Goal: Information Seeking & Learning: Compare options

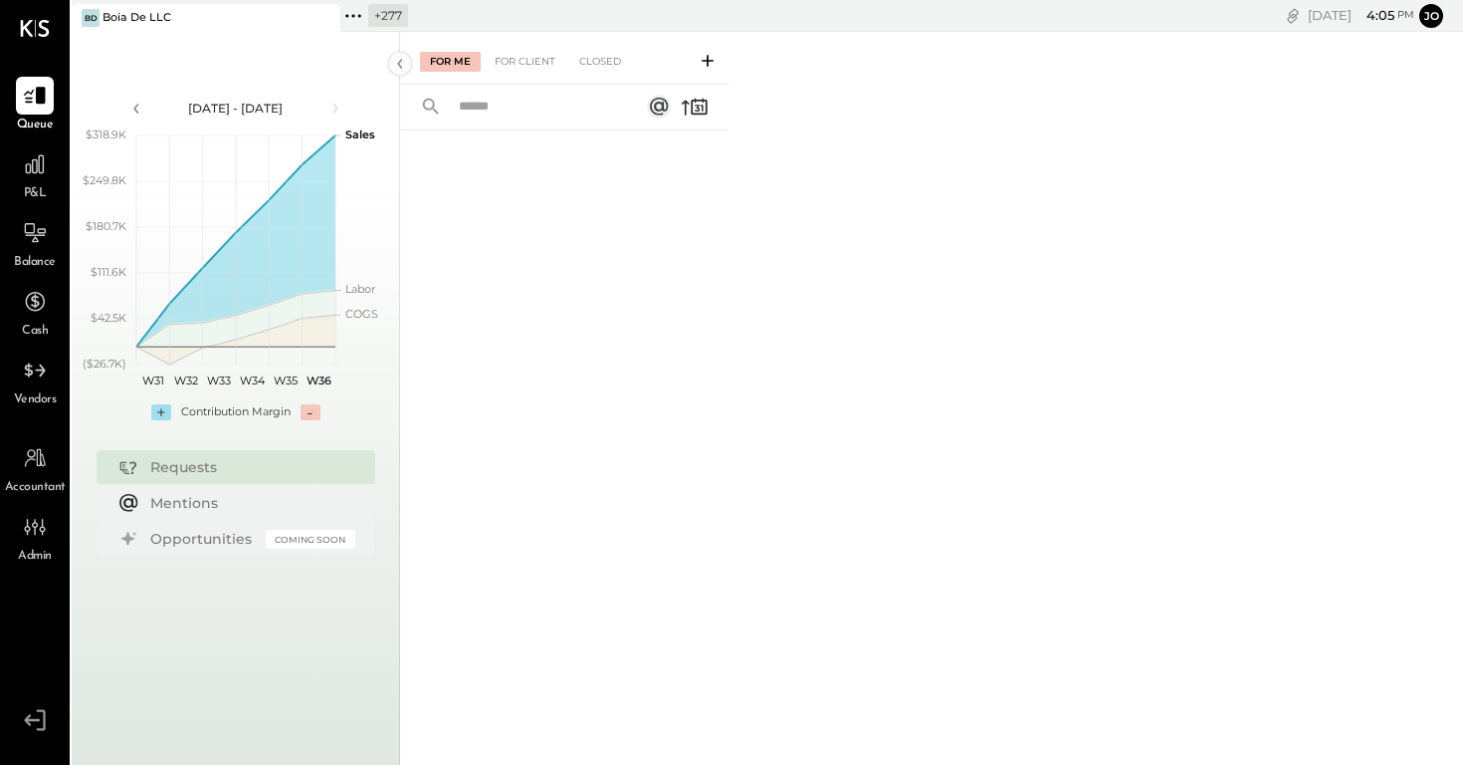
click at [322, 22] on icon at bounding box center [323, 18] width 25 height 24
click at [106, 25] on div "+ 278" at bounding box center [120, 15] width 41 height 23
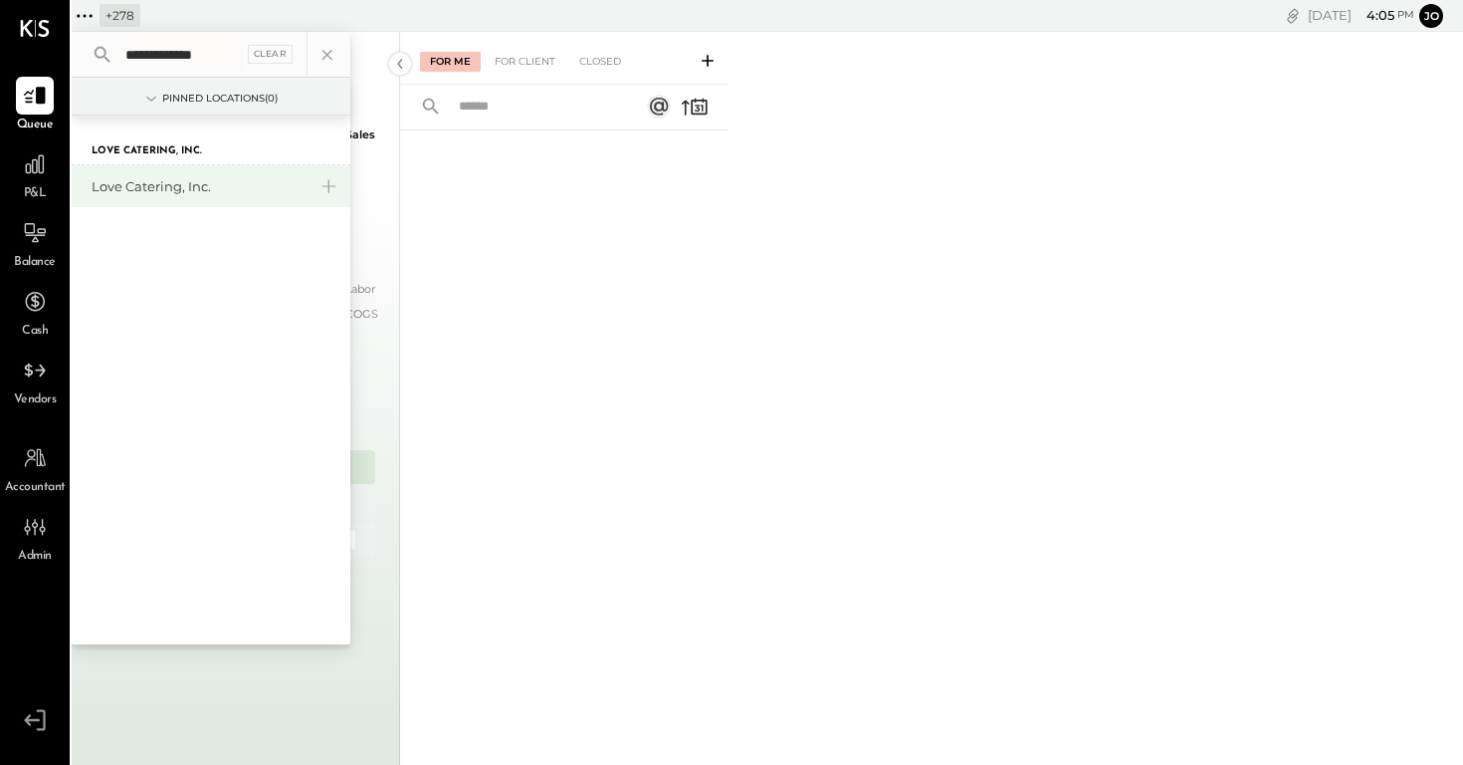
type input "**********"
click at [161, 187] on div "Love Catering, Inc." at bounding box center [199, 186] width 215 height 19
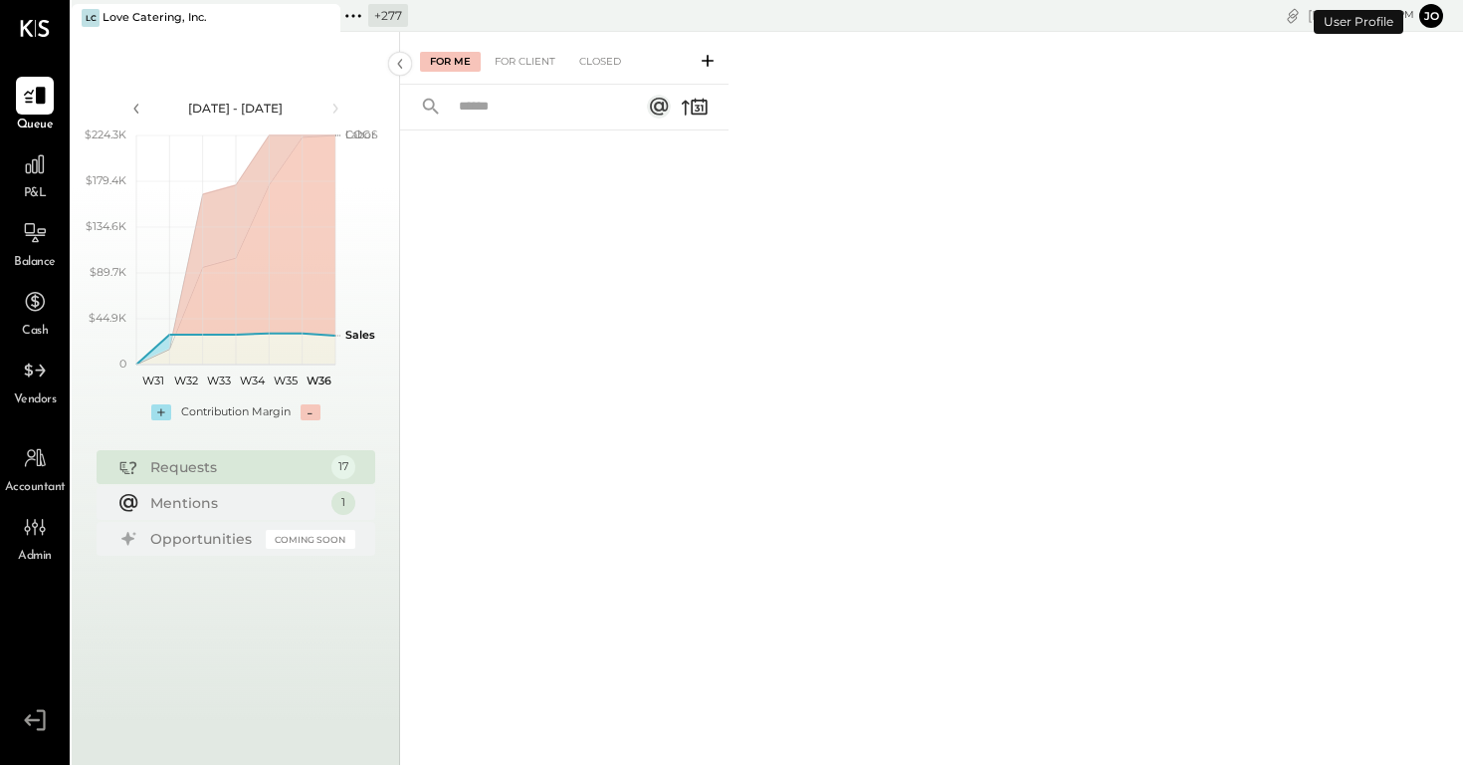
click at [26, 143] on li "Queue P&L Balance Cash Vendors" at bounding box center [35, 243] width 68 height 332
click at [34, 154] on icon at bounding box center [35, 164] width 26 height 26
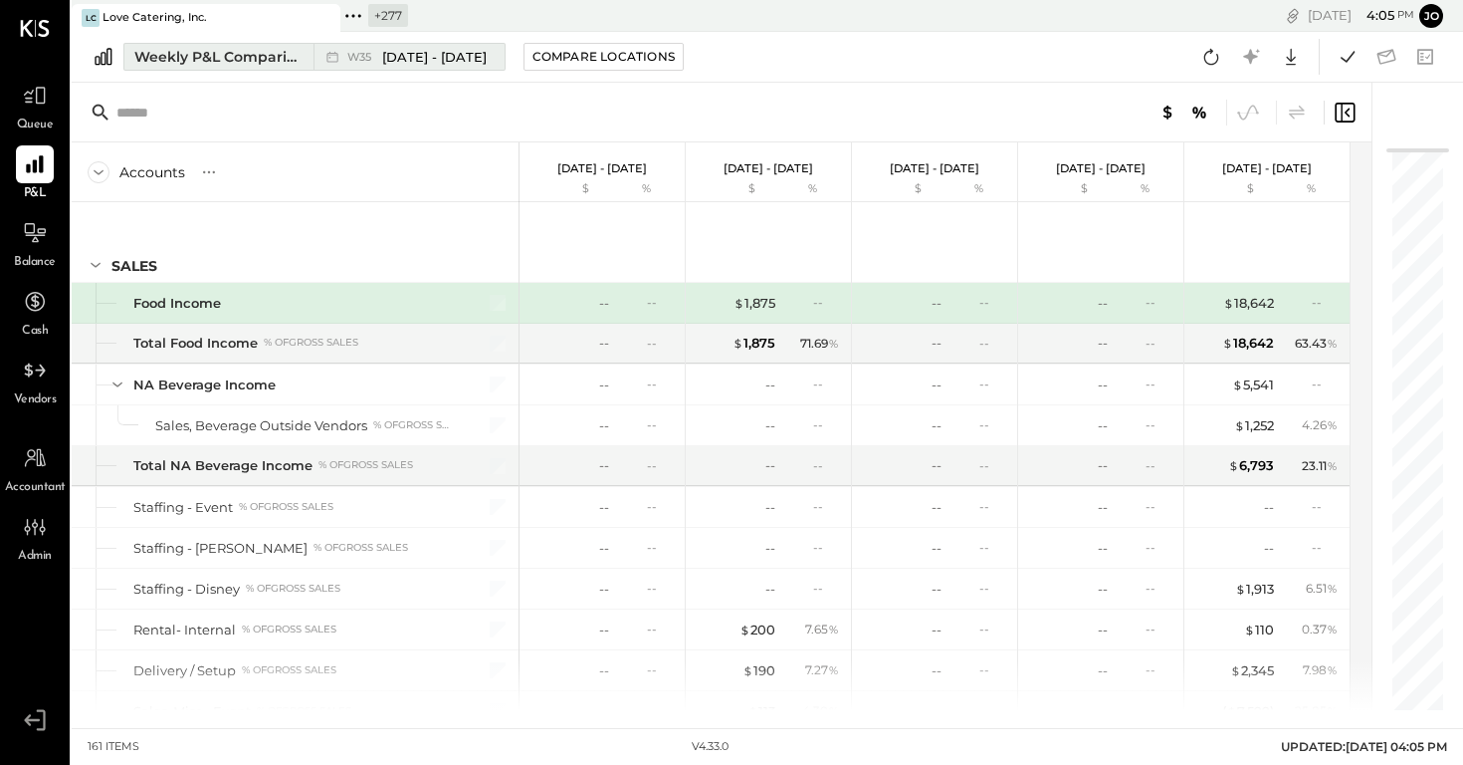
click at [254, 50] on div "Weekly P&L Comparison" at bounding box center [217, 57] width 167 height 20
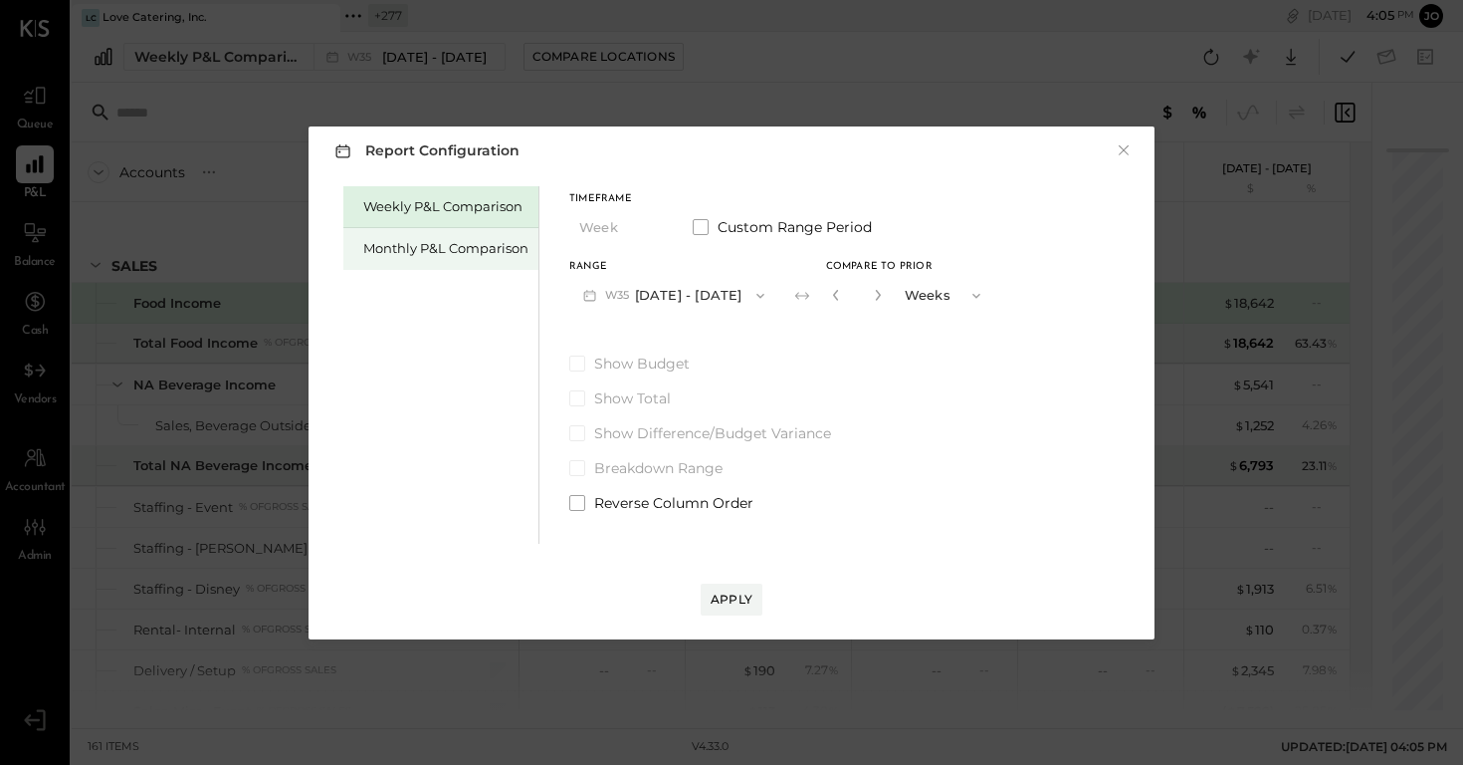
click at [454, 260] on div "Monthly P&L Comparison" at bounding box center [440, 249] width 195 height 42
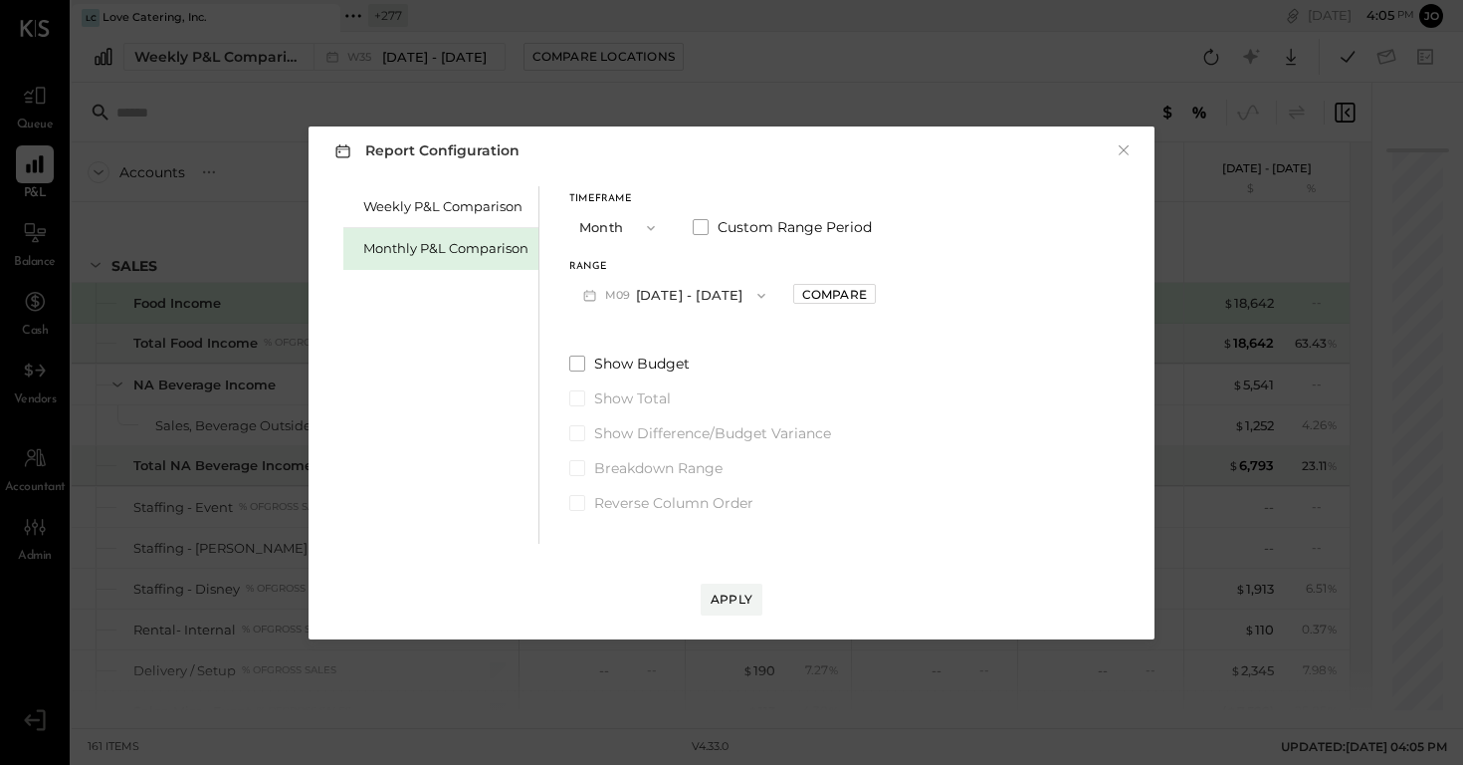
click at [653, 275] on div "Range M09 Sep 1 - 30, 2025" at bounding box center [674, 288] width 210 height 52
click at [662, 297] on button "M09 Sep 1 - 30, 2025" at bounding box center [674, 295] width 210 height 37
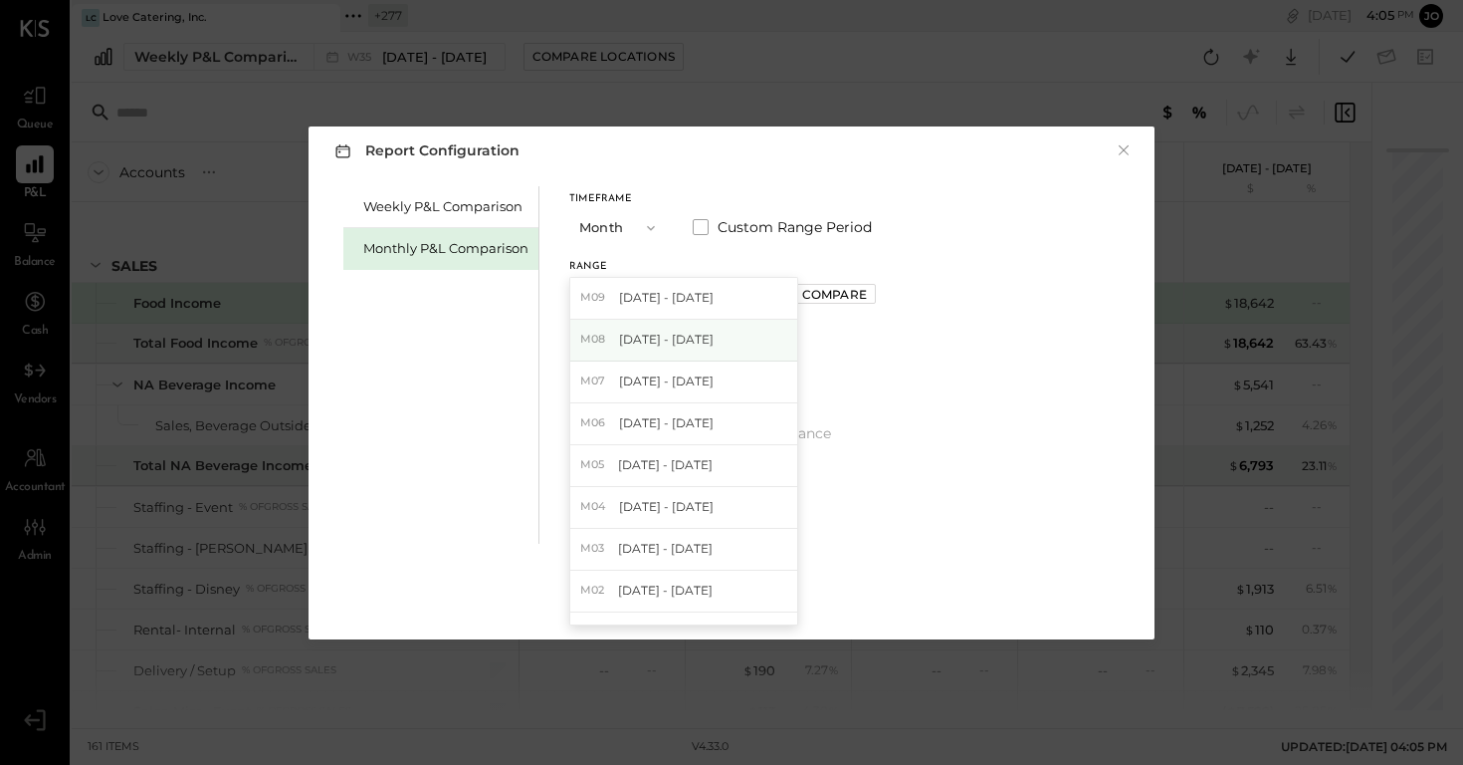
click at [721, 334] on div "M08 Aug 1 - 31, 2025" at bounding box center [683, 341] width 227 height 42
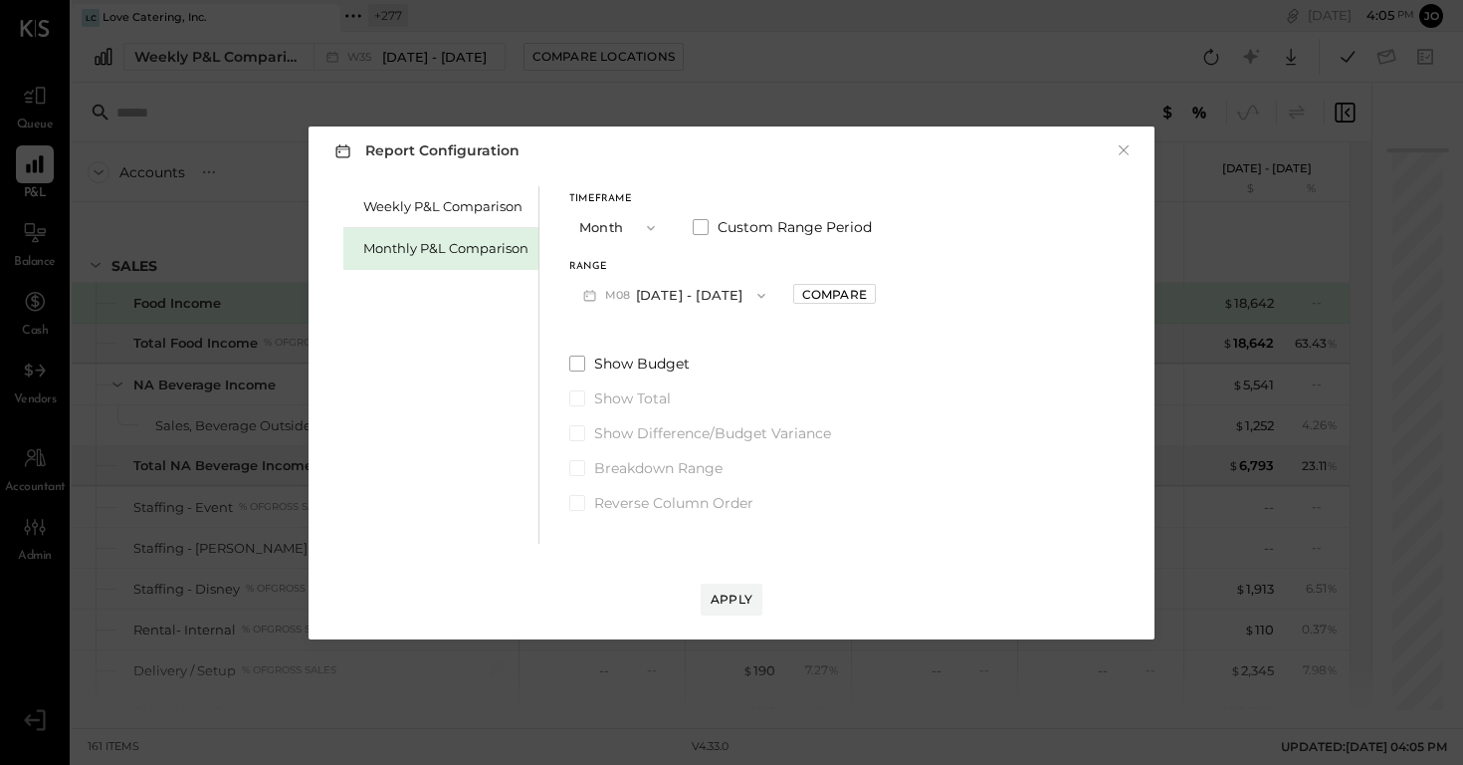
click at [810, 282] on div "Range M08 Aug 1 - 31, 2025 Compare" at bounding box center [722, 288] width 307 height 52
click at [819, 291] on div "Compare" at bounding box center [834, 294] width 65 height 17
click at [861, 293] on input "*" at bounding box center [858, 295] width 26 height 33
click at [876, 293] on icon "button" at bounding box center [878, 295] width 5 height 11
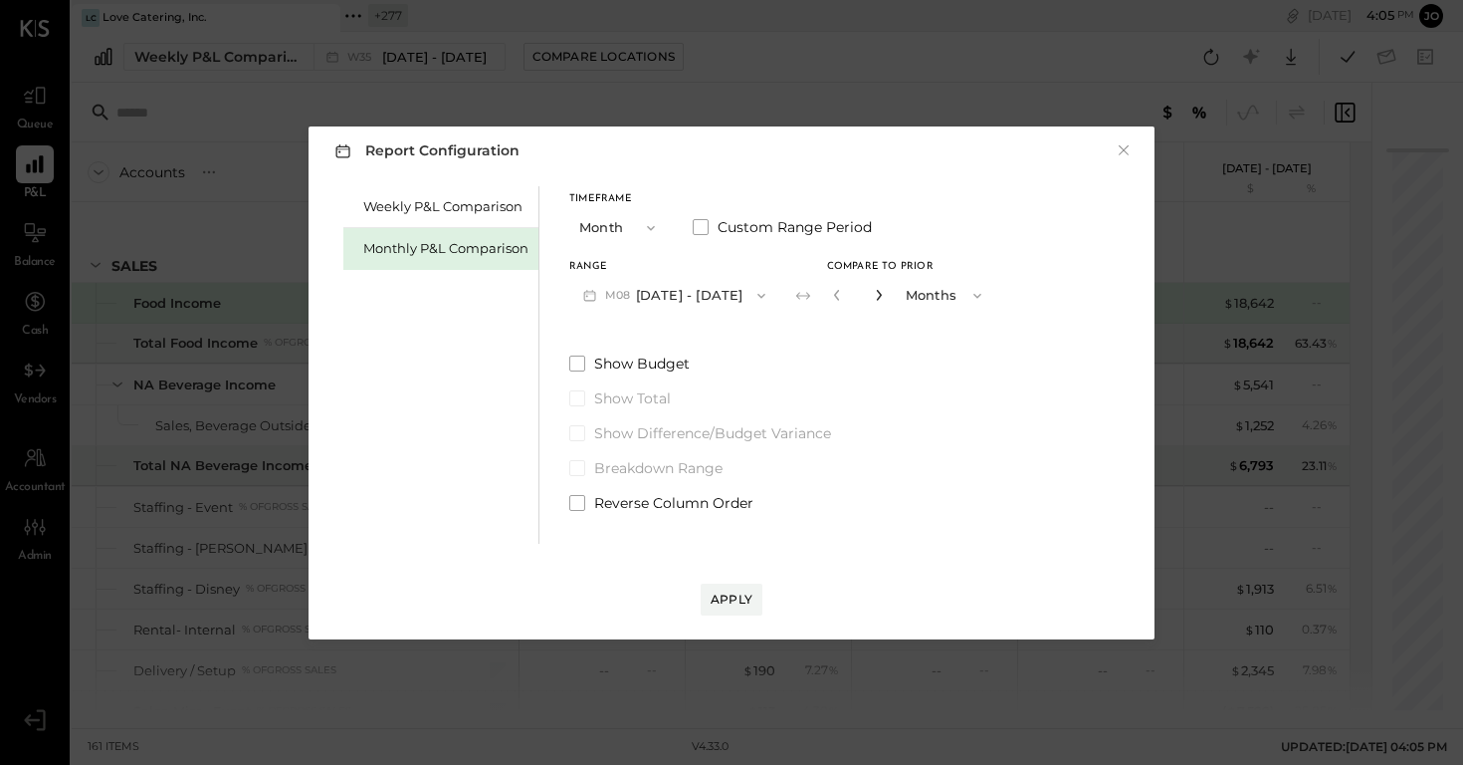
click at [876, 293] on icon "button" at bounding box center [878, 295] width 5 height 11
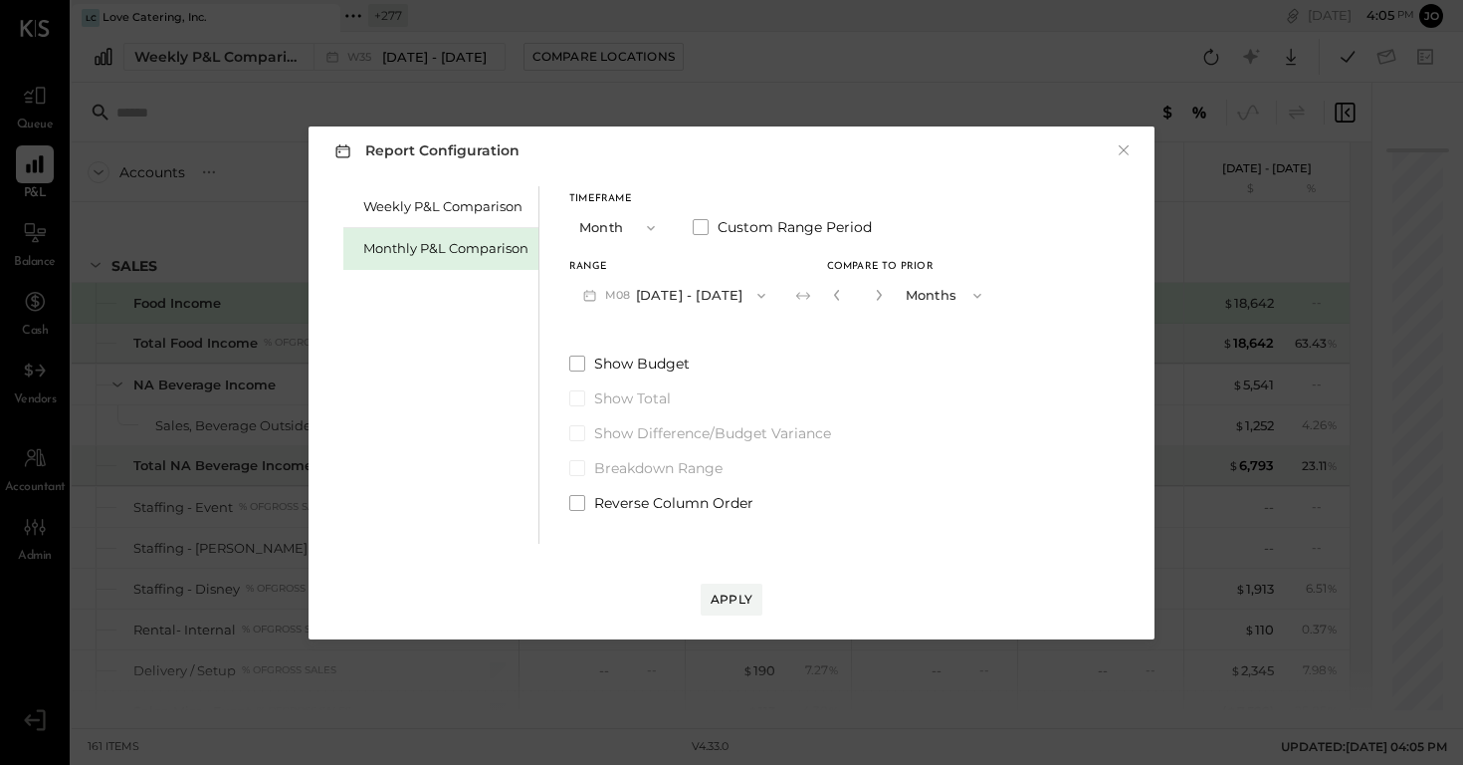
click at [742, 581] on div "Apply" at bounding box center [731, 580] width 806 height 72
click at [814, 301] on div "Range M08 Aug 1 - 31, 2025 Compare to Prior * Months" at bounding box center [782, 288] width 426 height 52
click at [831, 301] on icon "button" at bounding box center [837, 295] width 12 height 12
type input "*"
click at [733, 586] on button "Apply" at bounding box center [732, 599] width 62 height 32
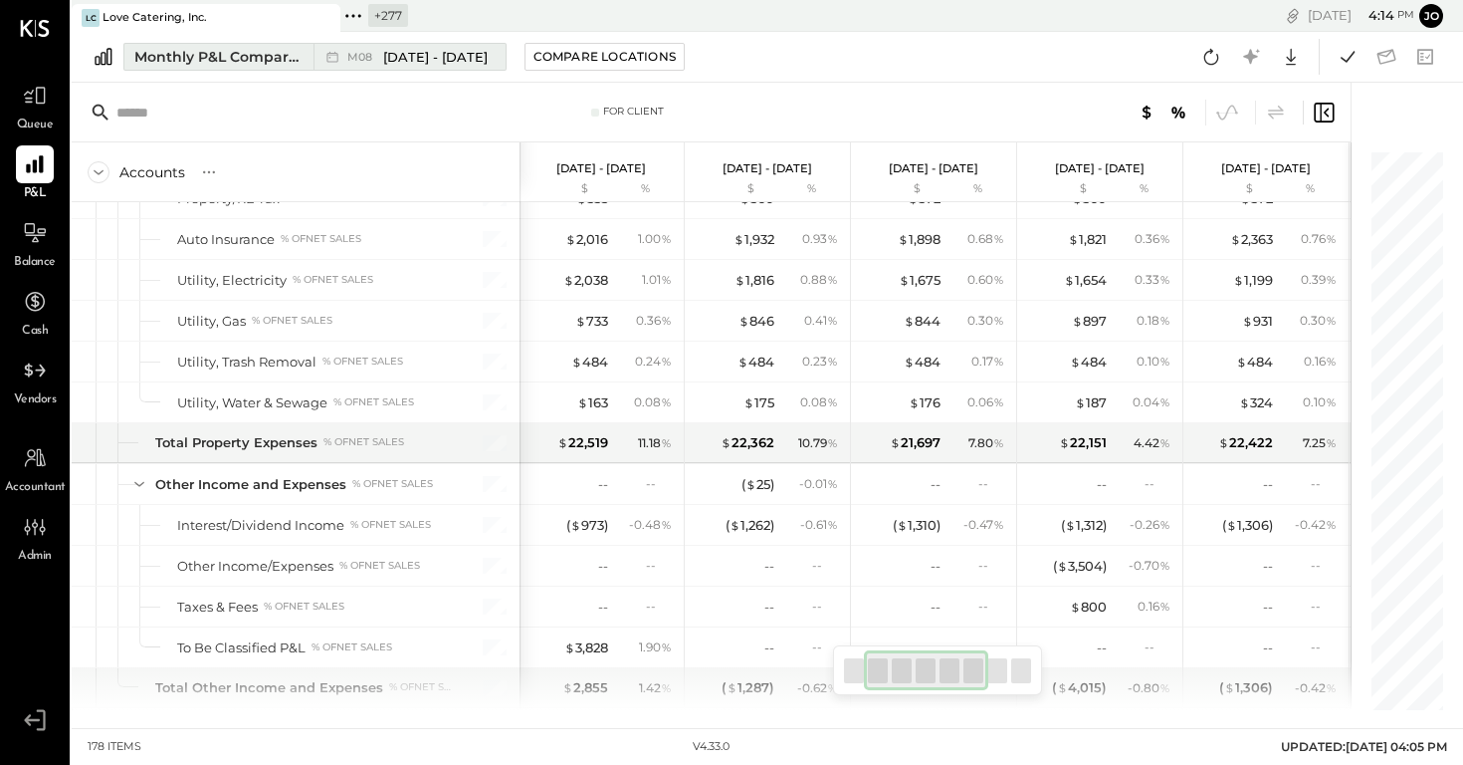
scroll to position [6189, 0]
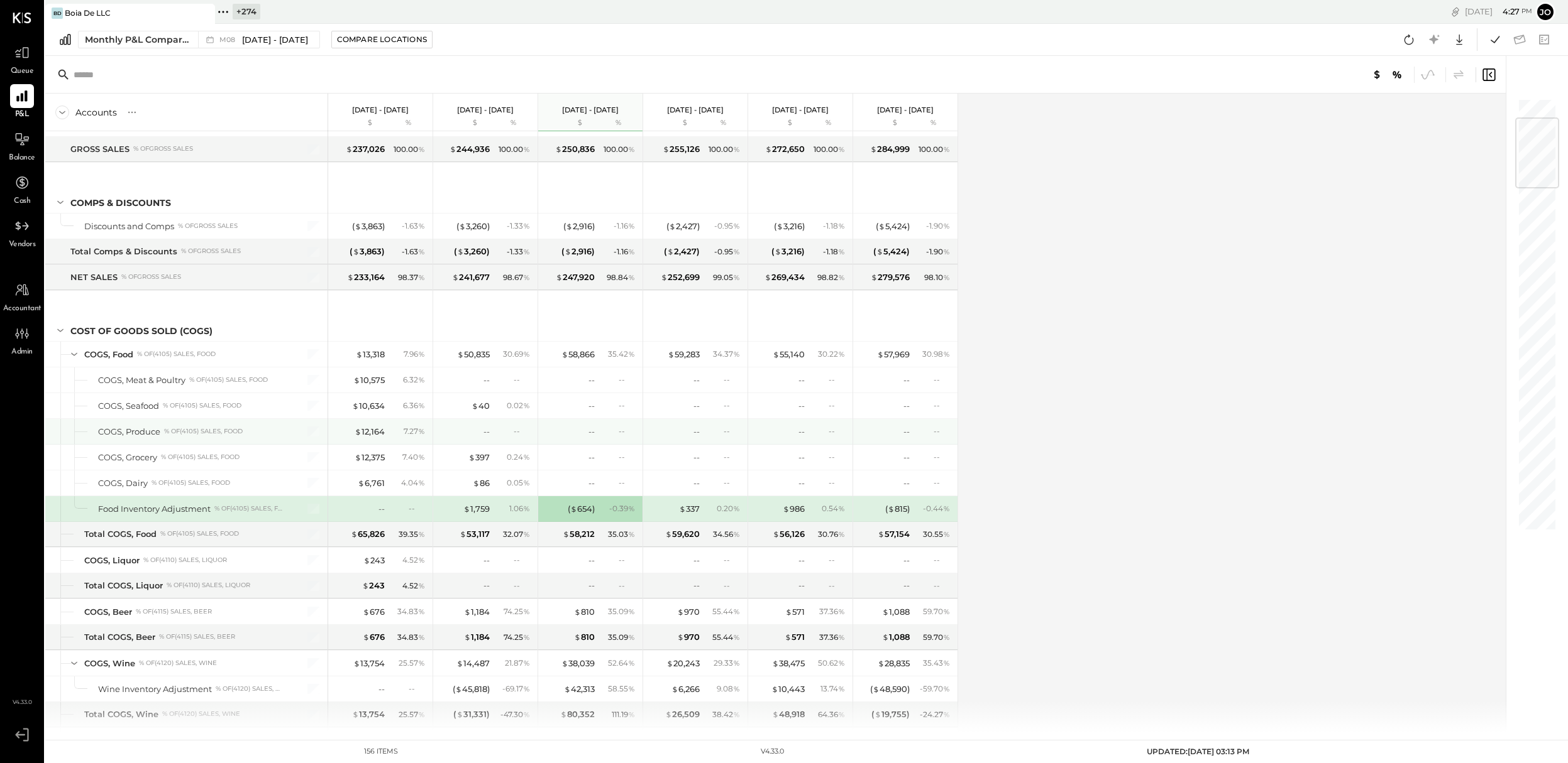
scroll to position [169, 0]
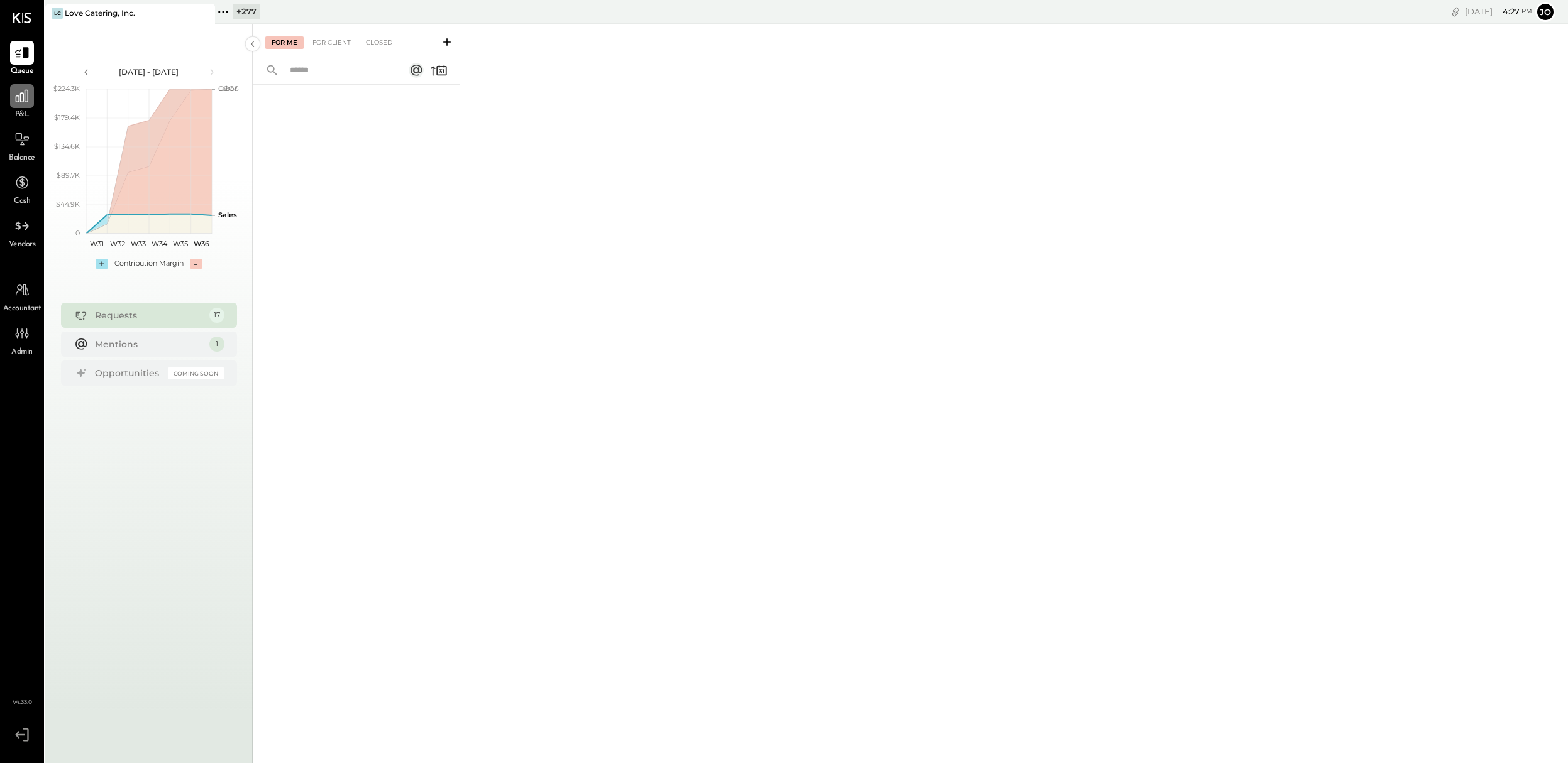
click at [23, 107] on div at bounding box center [22, 96] width 24 height 24
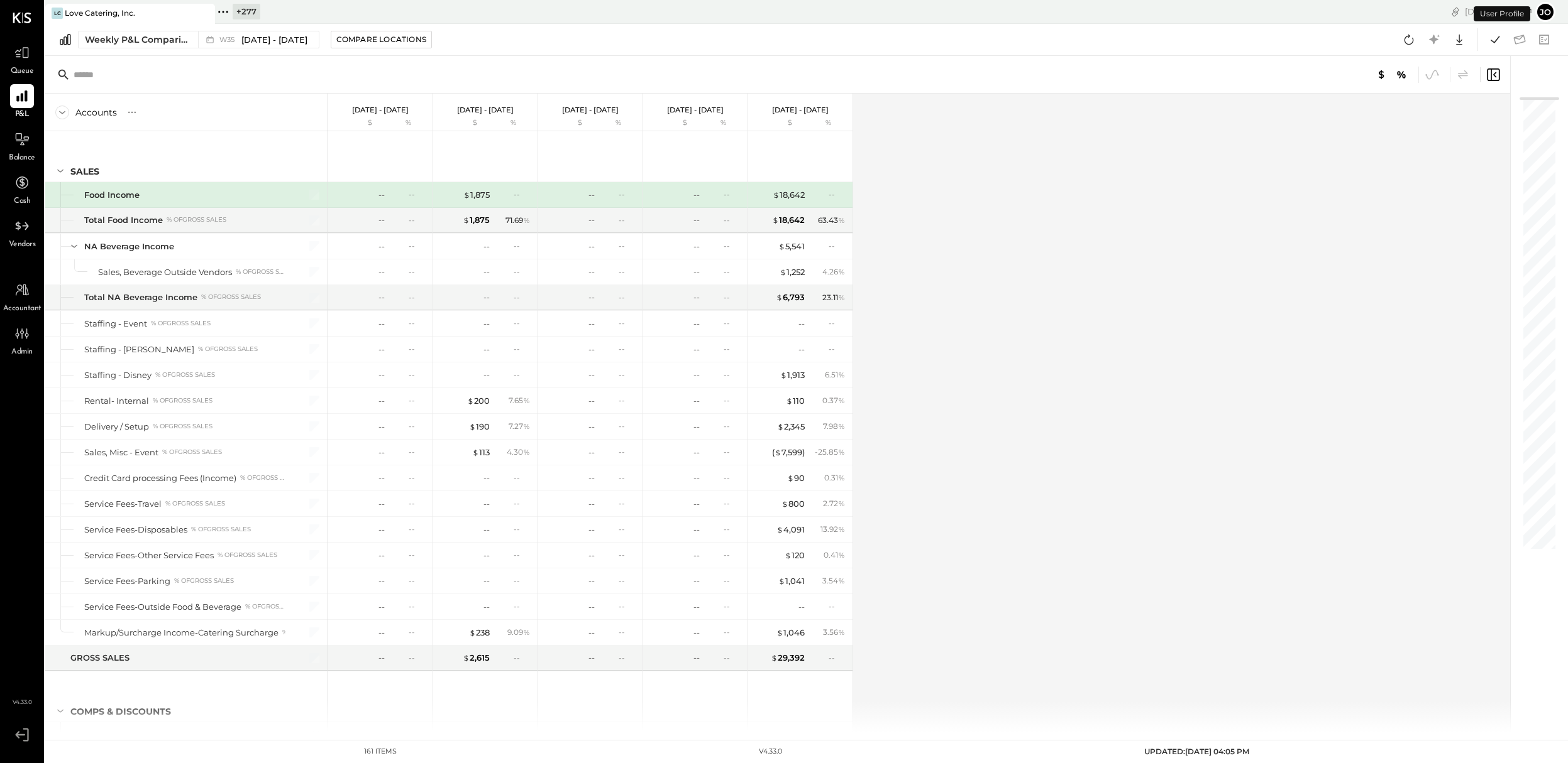
click at [167, 25] on div "Weekly P&L Comparison W35 Aug 25 - 31, 2025 Compare Locations Google Sheets Exc…" at bounding box center [806, 40] width 1523 height 32
click at [167, 39] on div "Weekly P&L Comparison" at bounding box center [137, 40] width 105 height 13
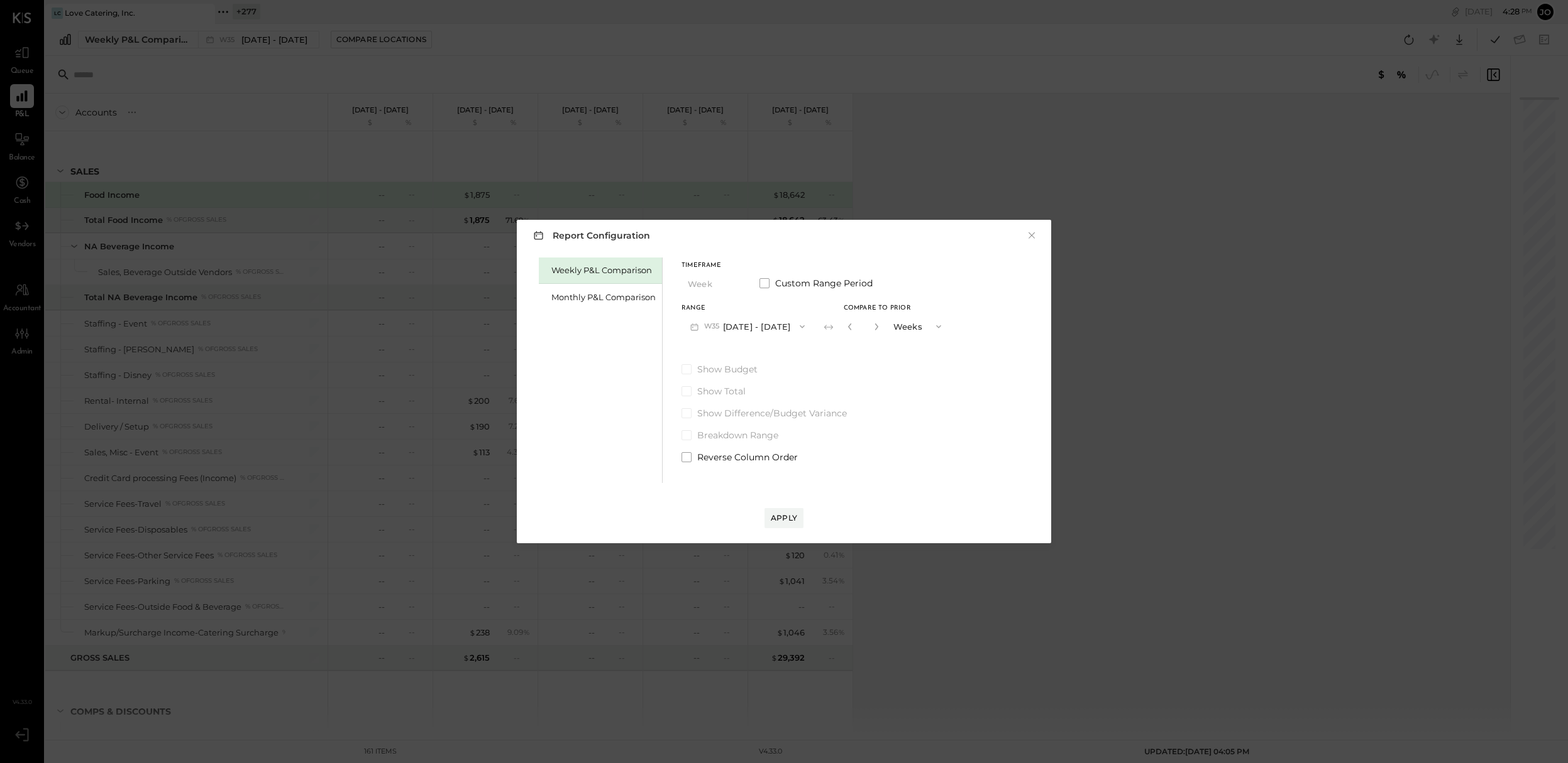
click at [618, 278] on div "Weekly P&L Comparison" at bounding box center [600, 271] width 123 height 27
click at [618, 298] on div "Monthly P&L Comparison" at bounding box center [603, 297] width 104 height 12
click at [823, 324] on button "Compare" at bounding box center [849, 326] width 52 height 13
click at [752, 329] on button "M09 Sep 1 - 30, 2025" at bounding box center [748, 326] width 133 height 23
click at [782, 384] on div "M07 Jul 1 - 31, 2025" at bounding box center [753, 381] width 143 height 27
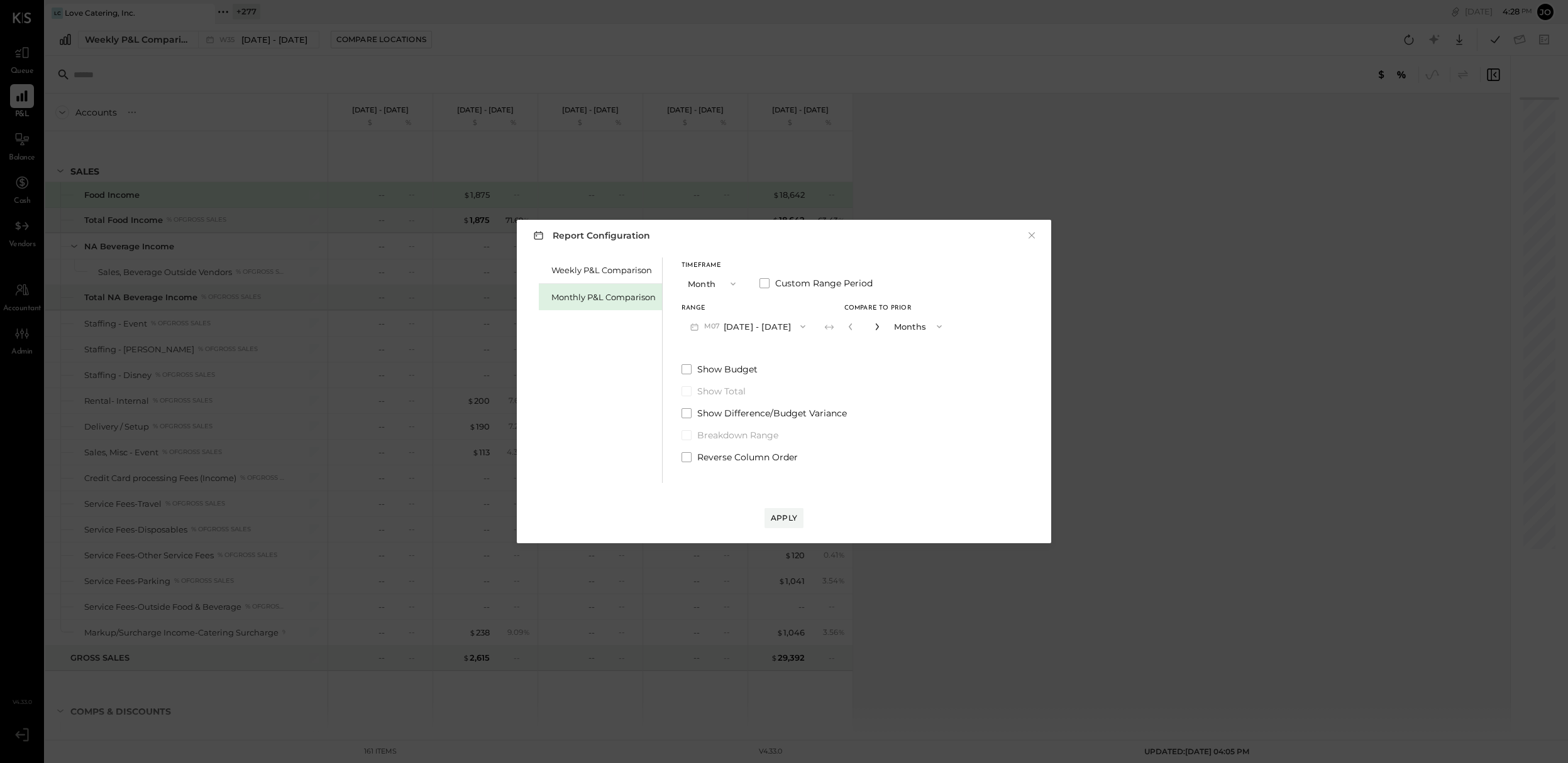
click at [873, 323] on icon "button" at bounding box center [877, 327] width 8 height 8
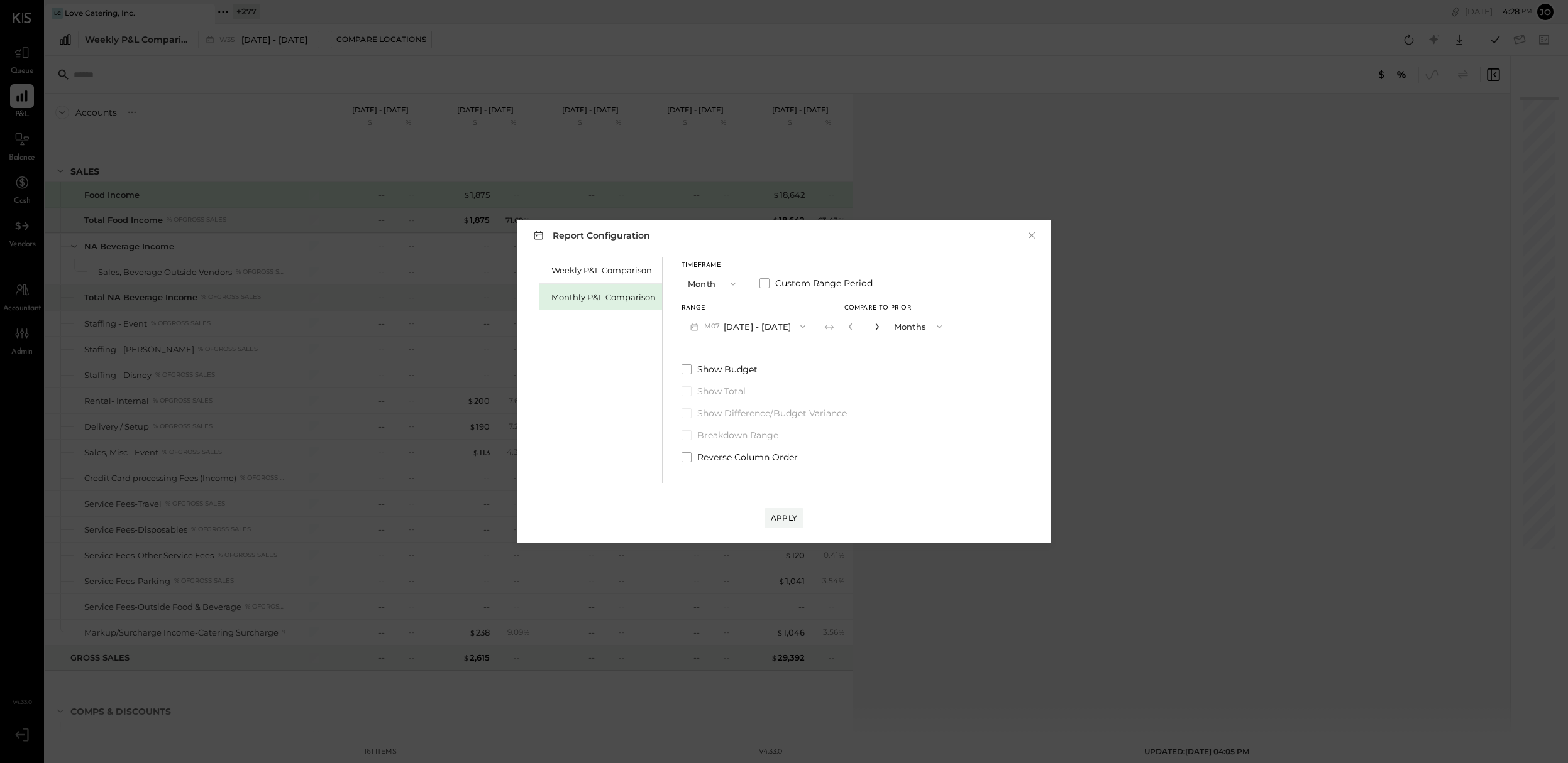
type input "*"
click at [785, 528] on button "Apply" at bounding box center [784, 518] width 39 height 20
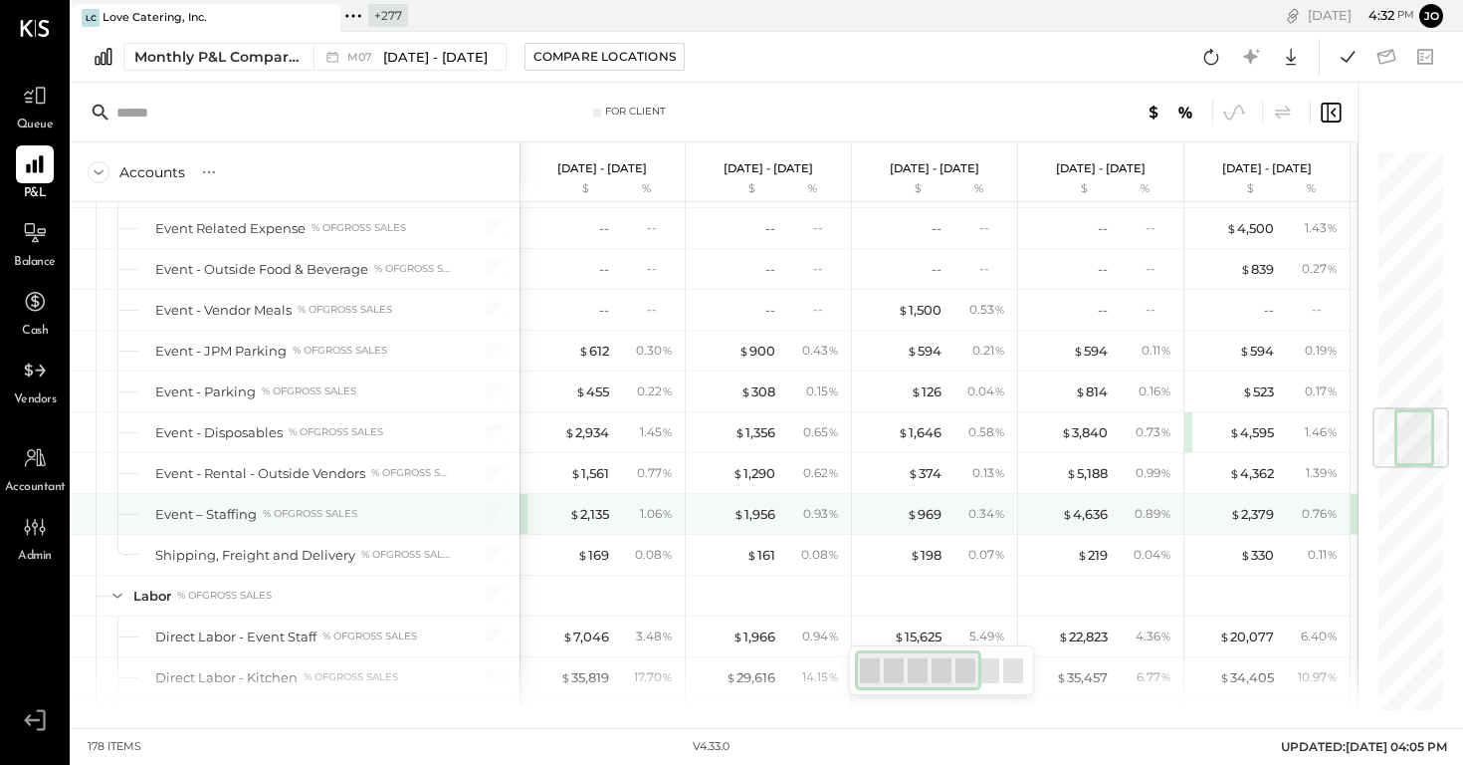
scroll to position [2159, 0]
